Goal: Check status: Check status

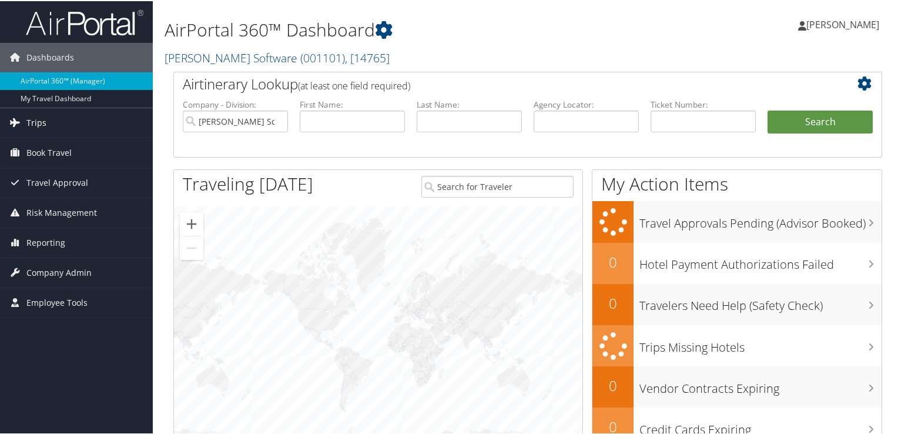
click at [35, 119] on span "Trips" at bounding box center [36, 121] width 20 height 29
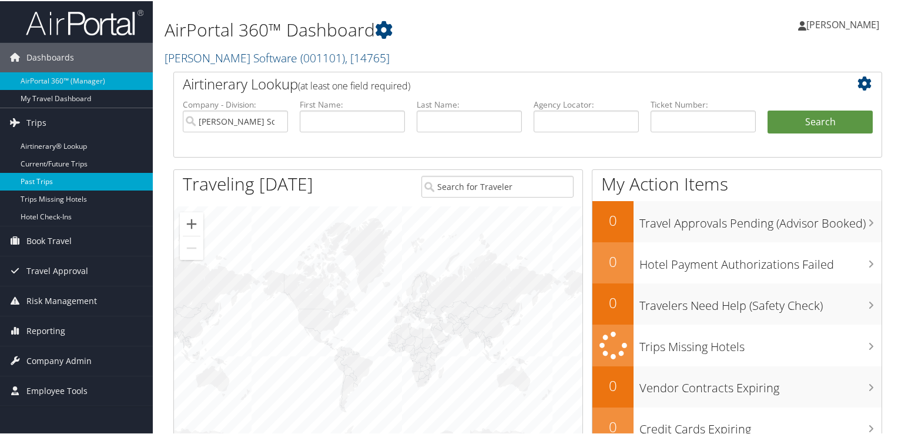
click at [35, 177] on link "Past Trips" at bounding box center [76, 181] width 153 height 18
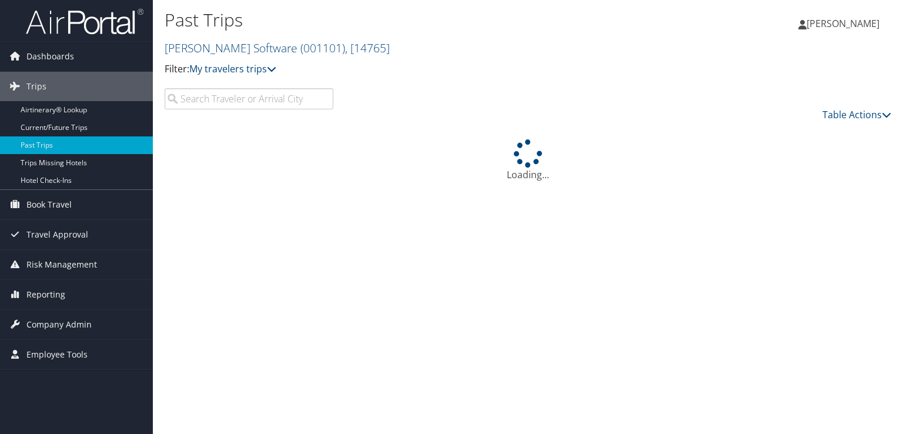
click at [273, 98] on input "search" at bounding box center [249, 98] width 169 height 21
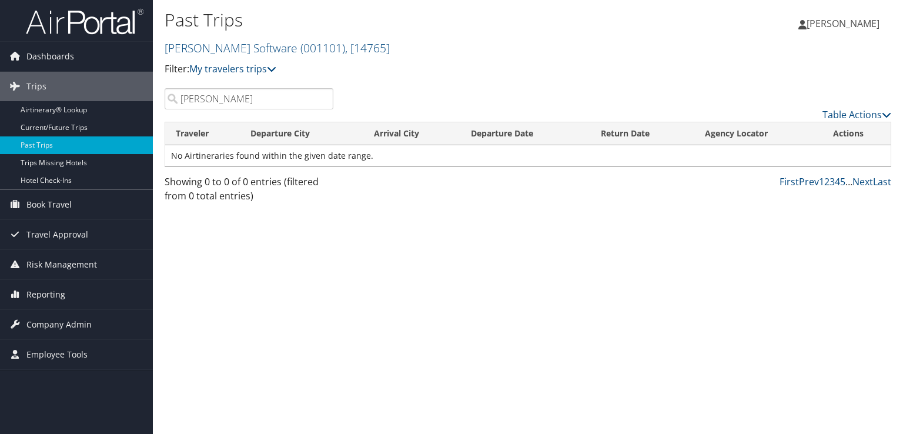
click at [195, 101] on input "haygood" at bounding box center [249, 98] width 169 height 21
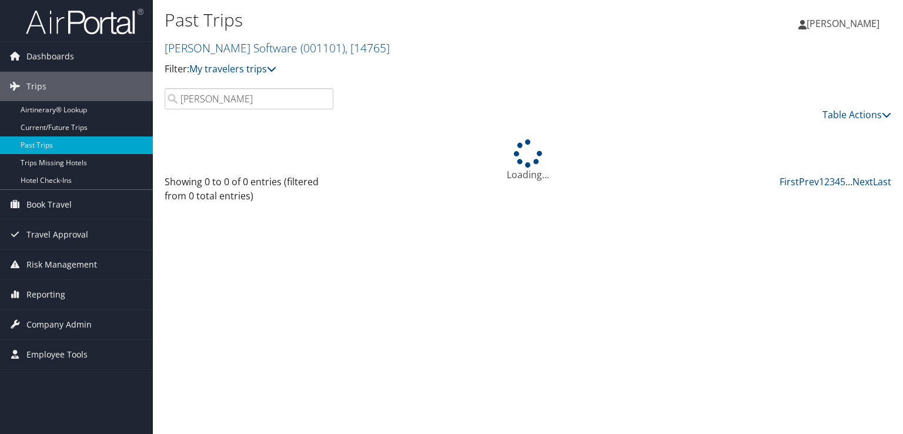
click at [226, 101] on input "hagood" at bounding box center [249, 98] width 169 height 21
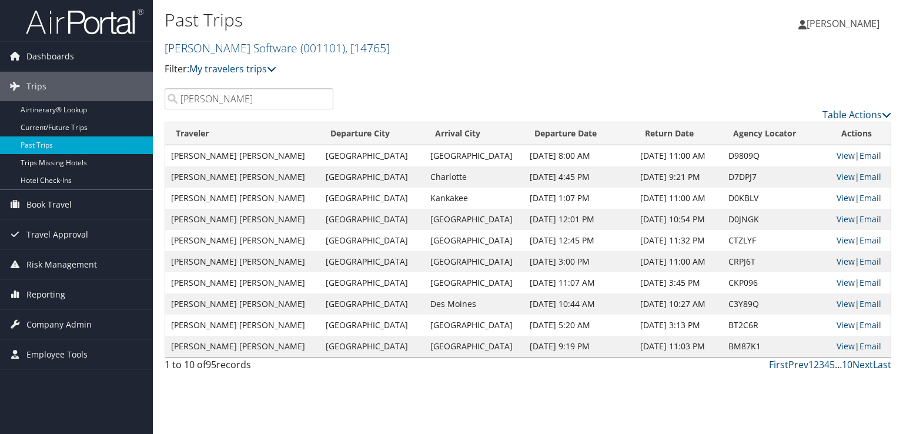
type input "hagood"
click at [837, 260] on link "View" at bounding box center [846, 261] width 18 height 11
click at [840, 282] on link "View" at bounding box center [846, 282] width 18 height 11
click at [49, 296] on span "Reporting" at bounding box center [45, 294] width 39 height 29
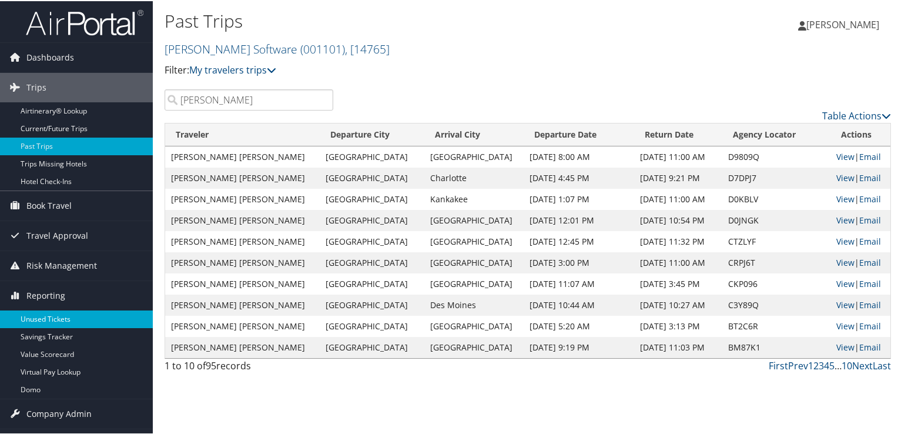
click at [38, 320] on link "Unused Tickets" at bounding box center [76, 318] width 153 height 18
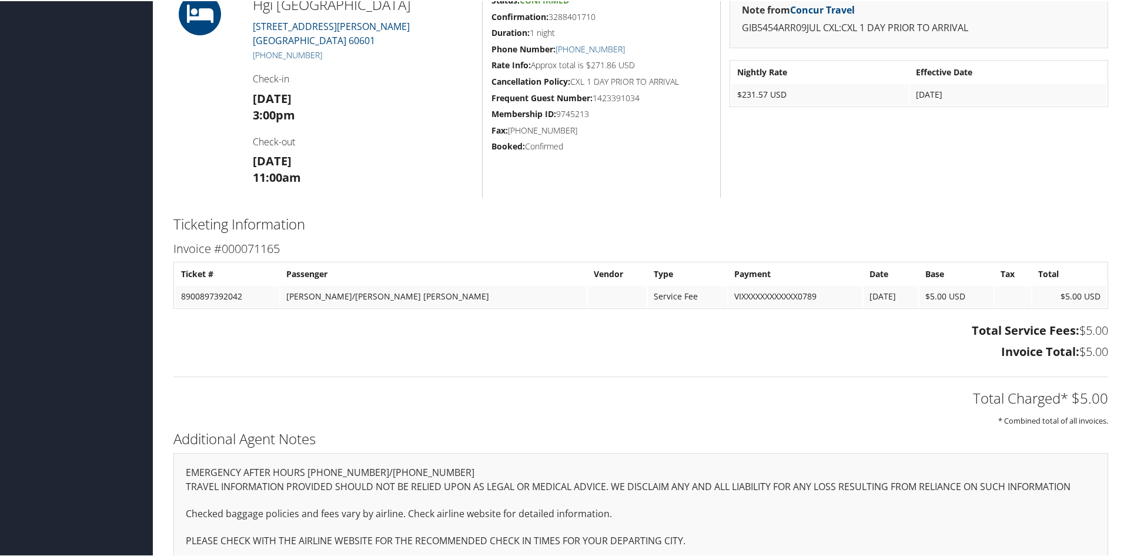
scroll to position [404, 0]
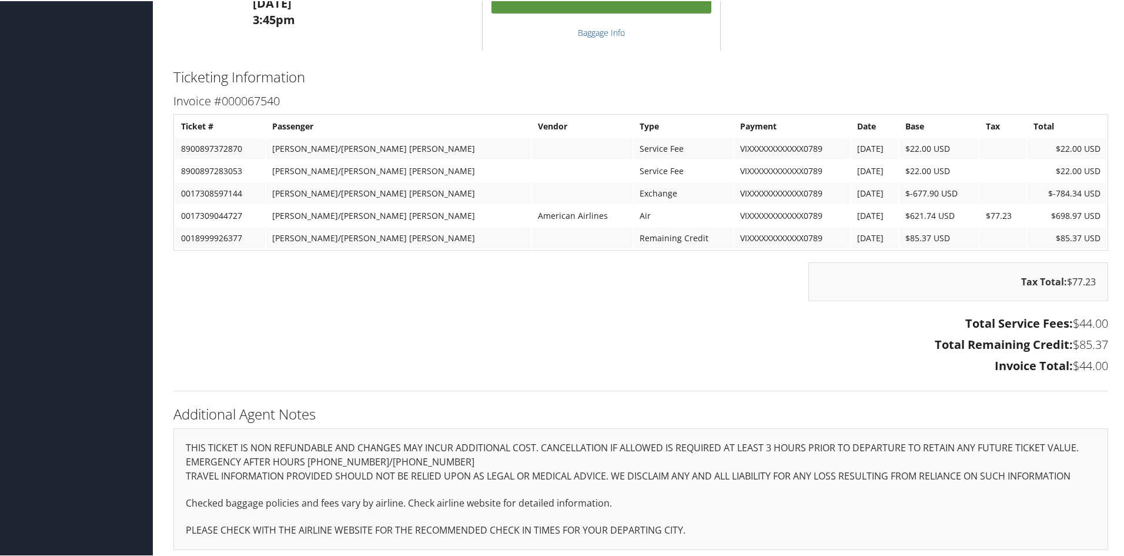
scroll to position [1172, 0]
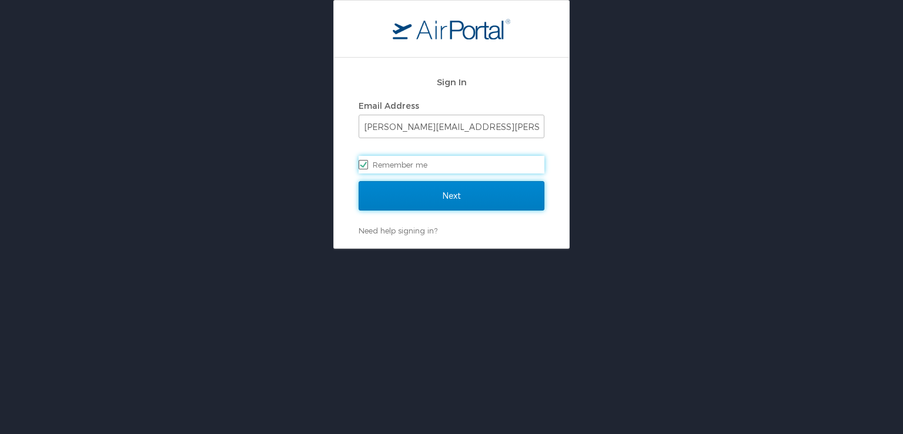
click at [428, 199] on input "Next" at bounding box center [452, 195] width 186 height 29
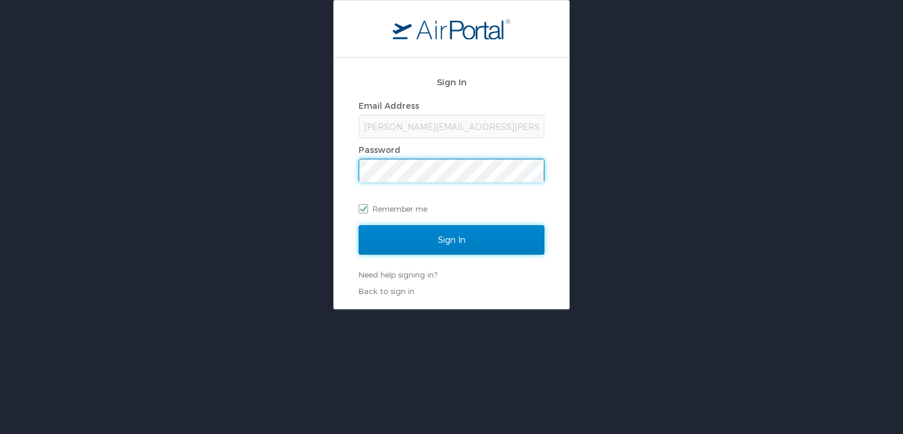
click at [443, 236] on input "Sign In" at bounding box center [452, 239] width 186 height 29
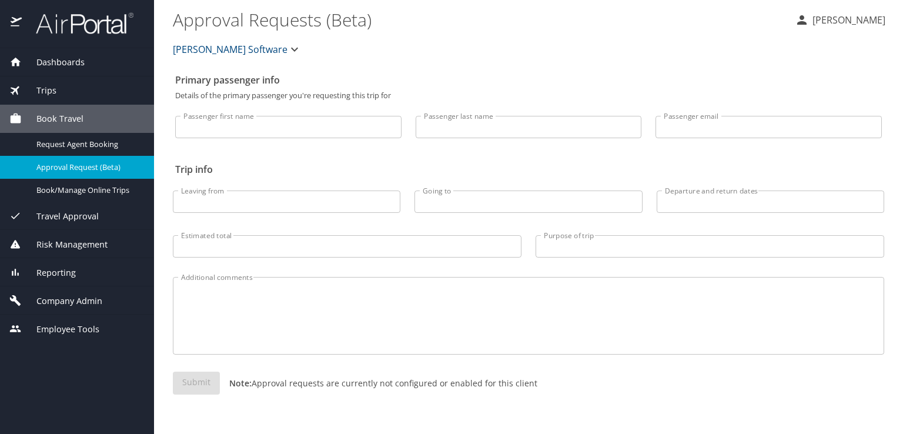
click at [58, 272] on span "Reporting" at bounding box center [49, 272] width 54 height 13
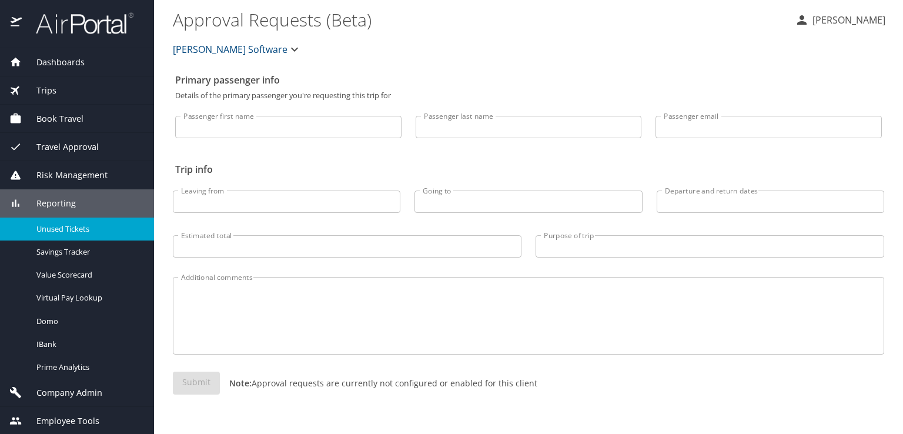
click at [66, 232] on span "Unused Tickets" at bounding box center [87, 228] width 103 height 11
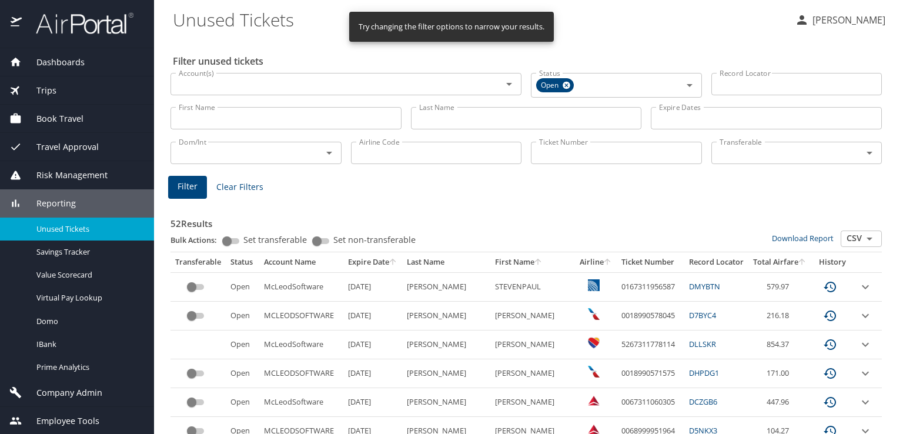
click at [440, 121] on input "Last Name" at bounding box center [526, 118] width 231 height 22
type input "hagood"
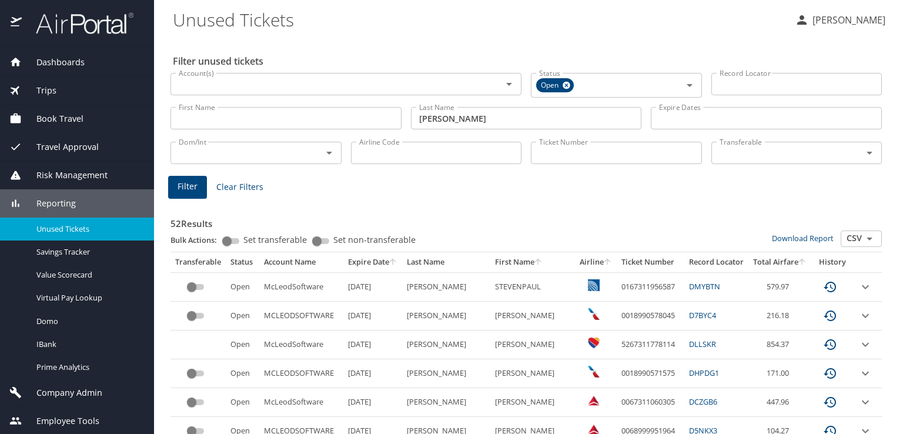
click at [194, 188] on span "Filter" at bounding box center [188, 186] width 20 height 15
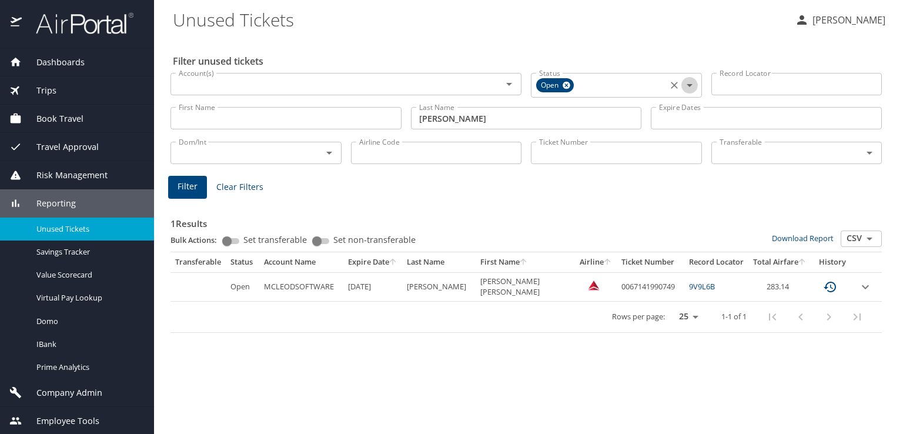
click at [689, 83] on icon "Open" at bounding box center [690, 85] width 14 height 14
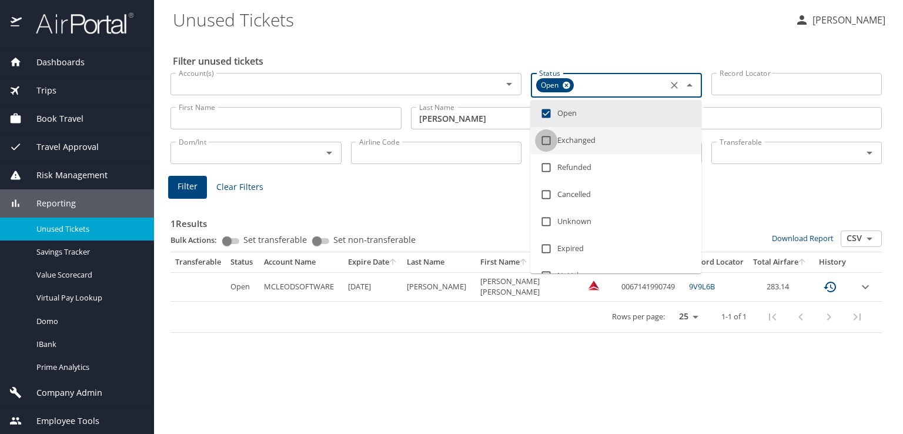
click at [548, 138] on input "checkbox" at bounding box center [546, 140] width 22 height 22
checkbox input "true"
click at [193, 186] on span "Filter" at bounding box center [188, 186] width 20 height 15
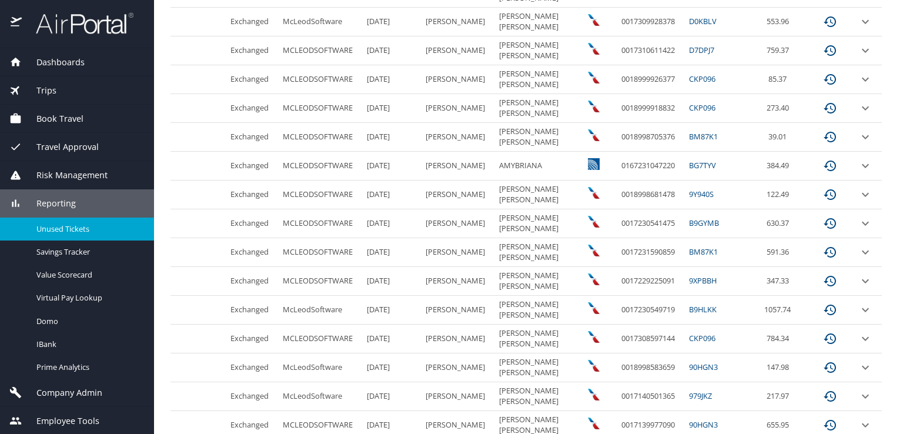
scroll to position [353, 0]
click at [689, 278] on link "CKP096" at bounding box center [702, 279] width 26 height 11
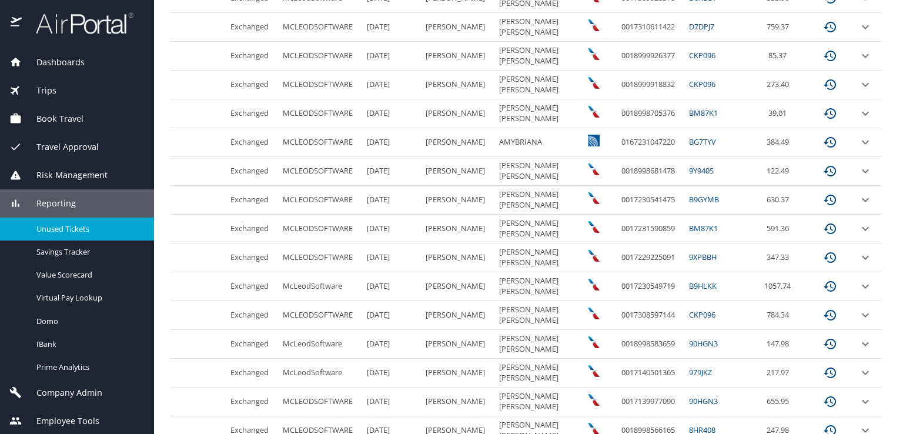
scroll to position [297, 0]
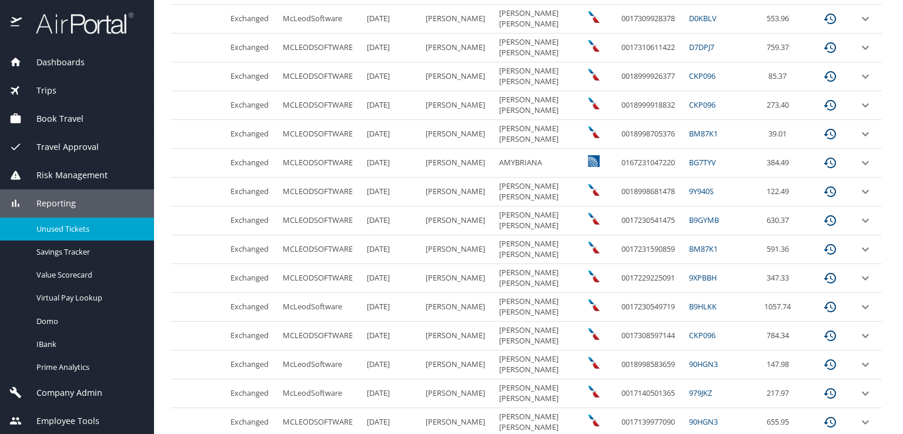
click at [689, 74] on link "CKP096" at bounding box center [702, 76] width 26 height 11
click at [689, 103] on link "CKP096" at bounding box center [702, 104] width 26 height 11
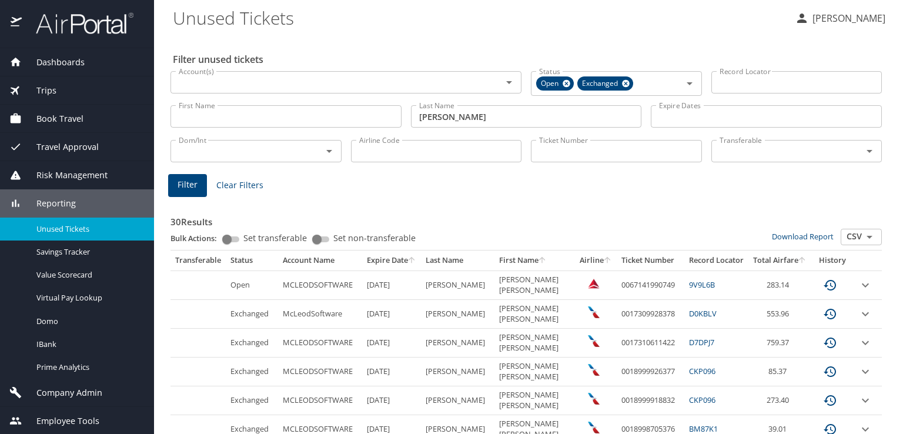
scroll to position [0, 0]
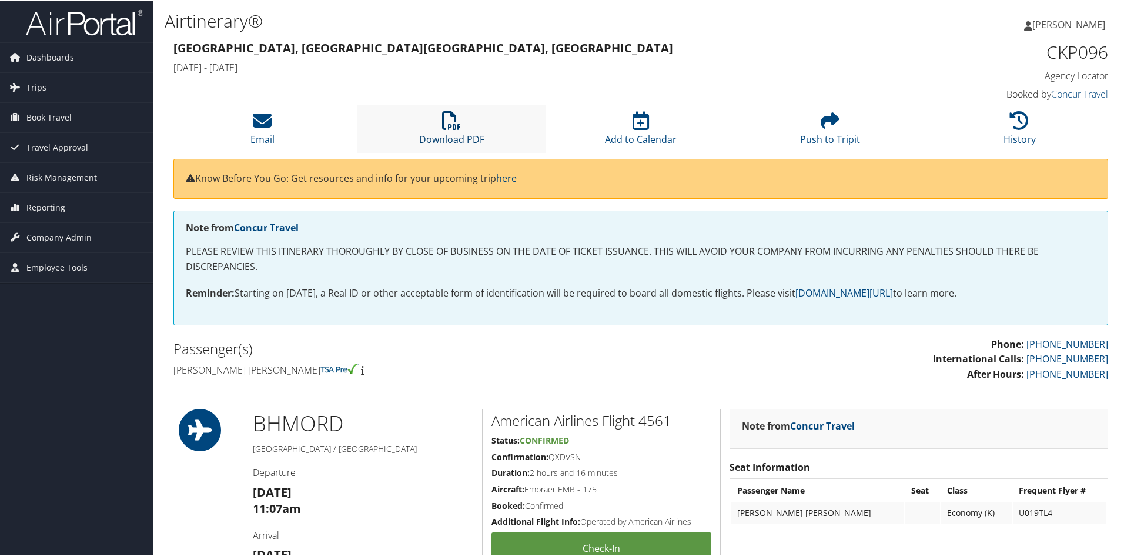
click at [451, 123] on icon at bounding box center [451, 119] width 19 height 19
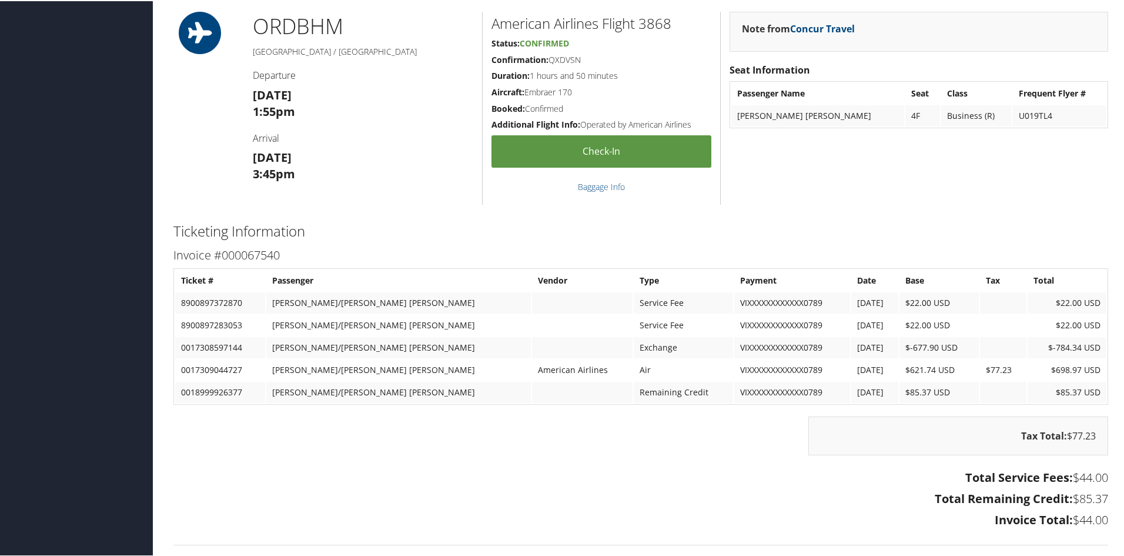
scroll to position [995, 0]
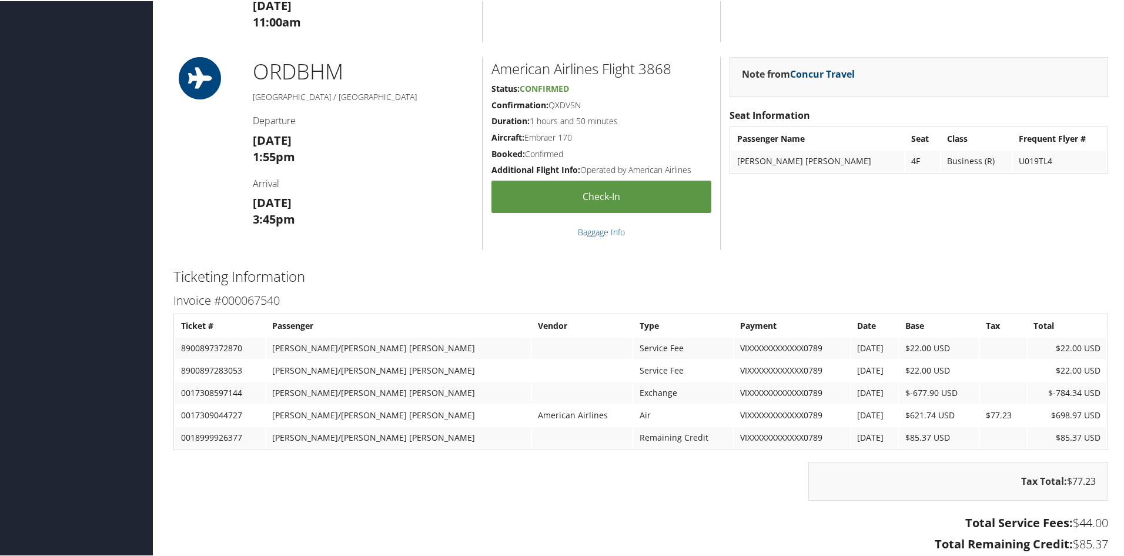
scroll to position [1058, 0]
